Goal: Information Seeking & Learning: Check status

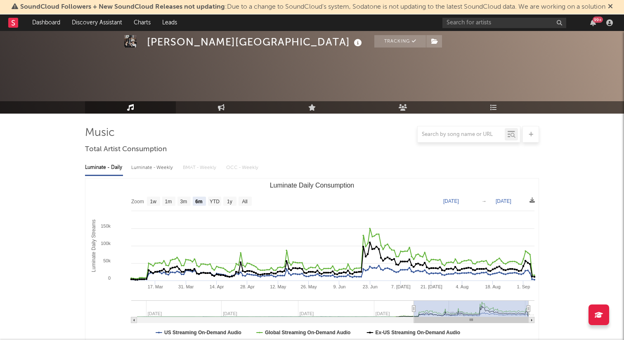
select select "6m"
select select "1w"
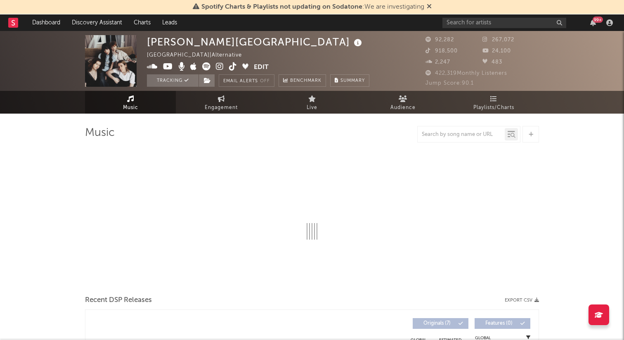
select select "6m"
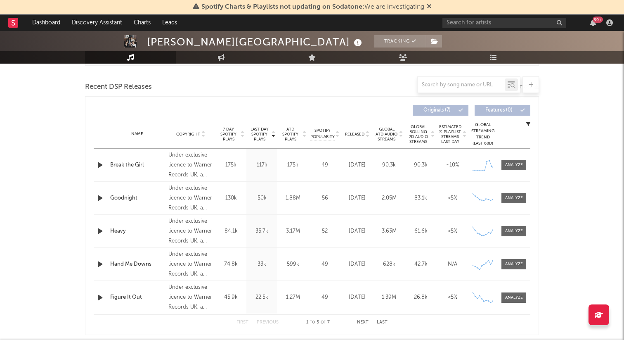
scroll to position [280, 0]
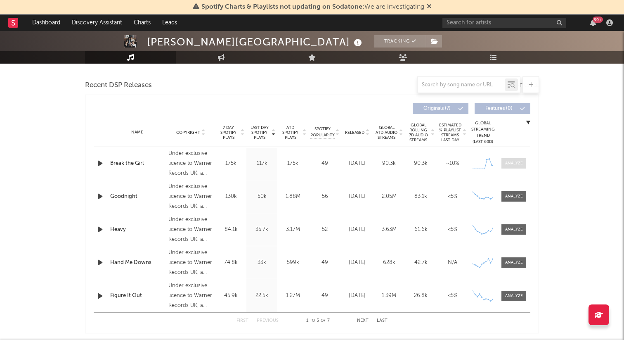
click at [517, 163] on div at bounding box center [514, 163] width 18 height 6
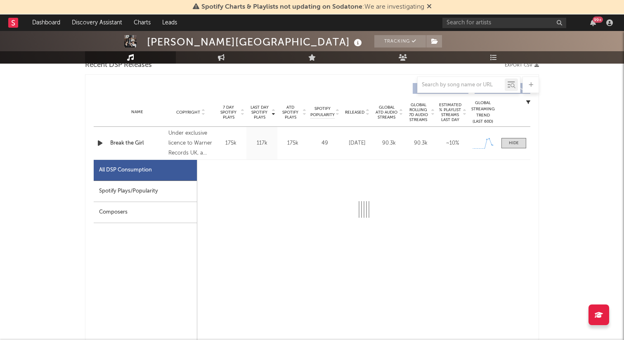
select select "1w"
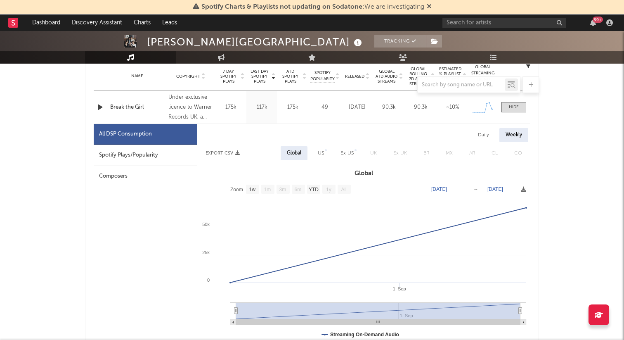
scroll to position [351, 0]
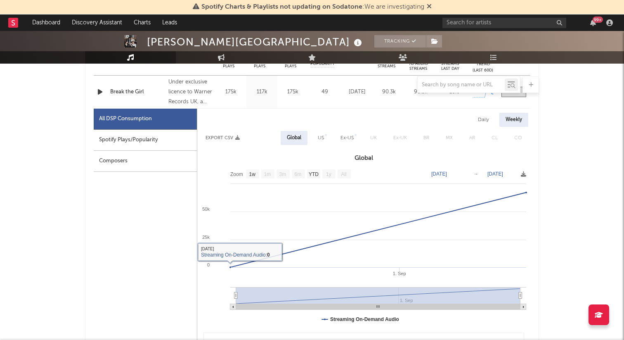
click at [139, 142] on div "Spotify Plays/Popularity" at bounding box center [145, 140] width 103 height 21
select select "1w"
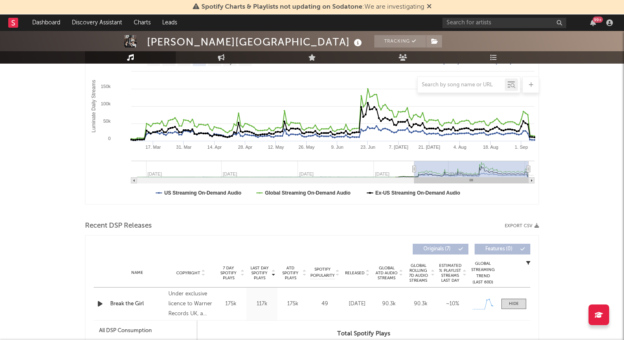
scroll to position [0, 0]
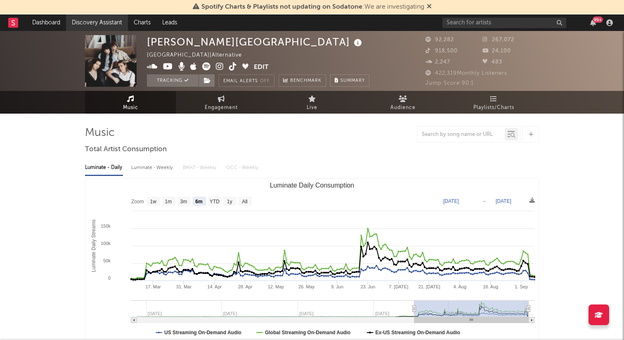
click at [100, 20] on link "Discovery Assistant" at bounding box center [97, 22] width 62 height 17
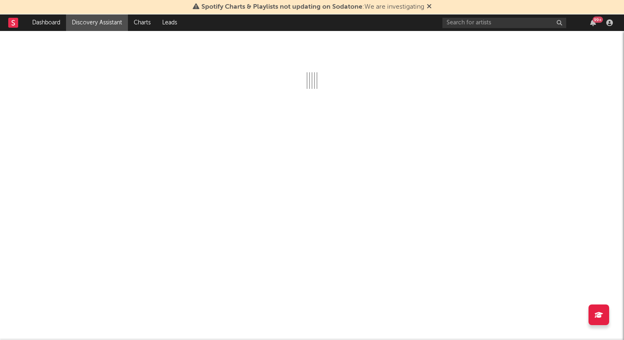
click at [431, 6] on icon at bounding box center [429, 6] width 5 height 7
